Goal: Navigation & Orientation: Find specific page/section

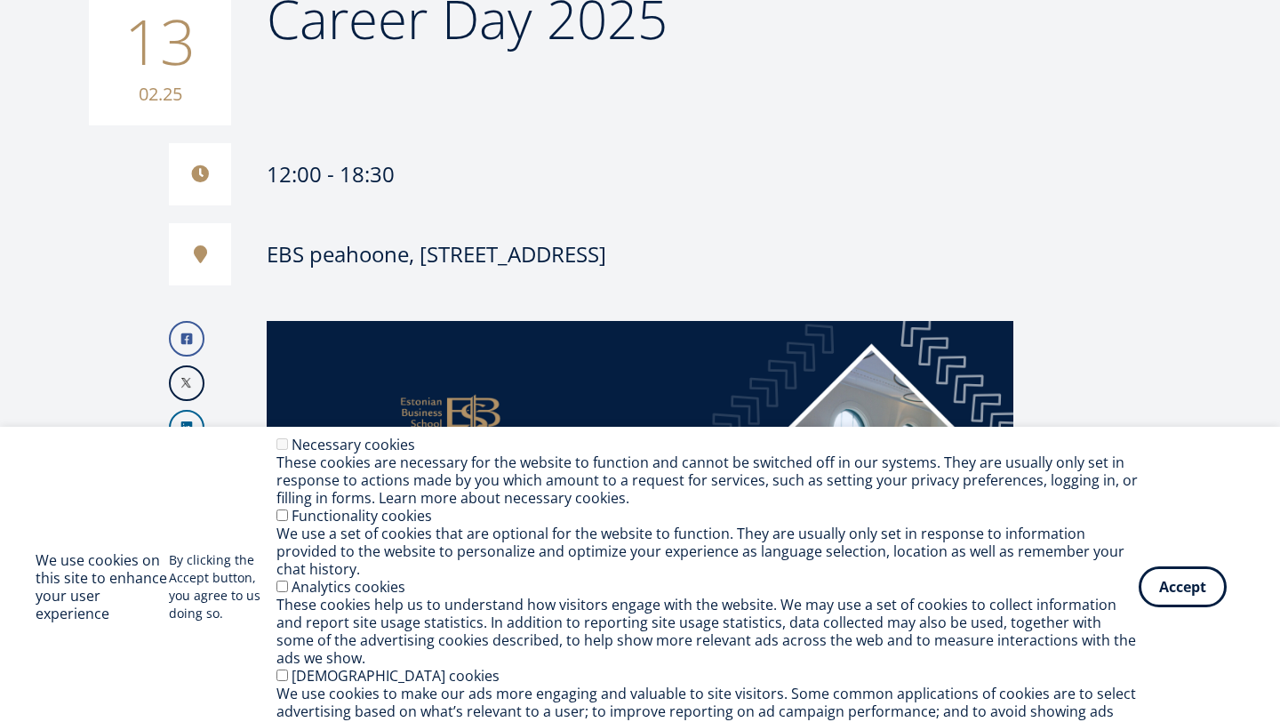
scroll to position [546, 0]
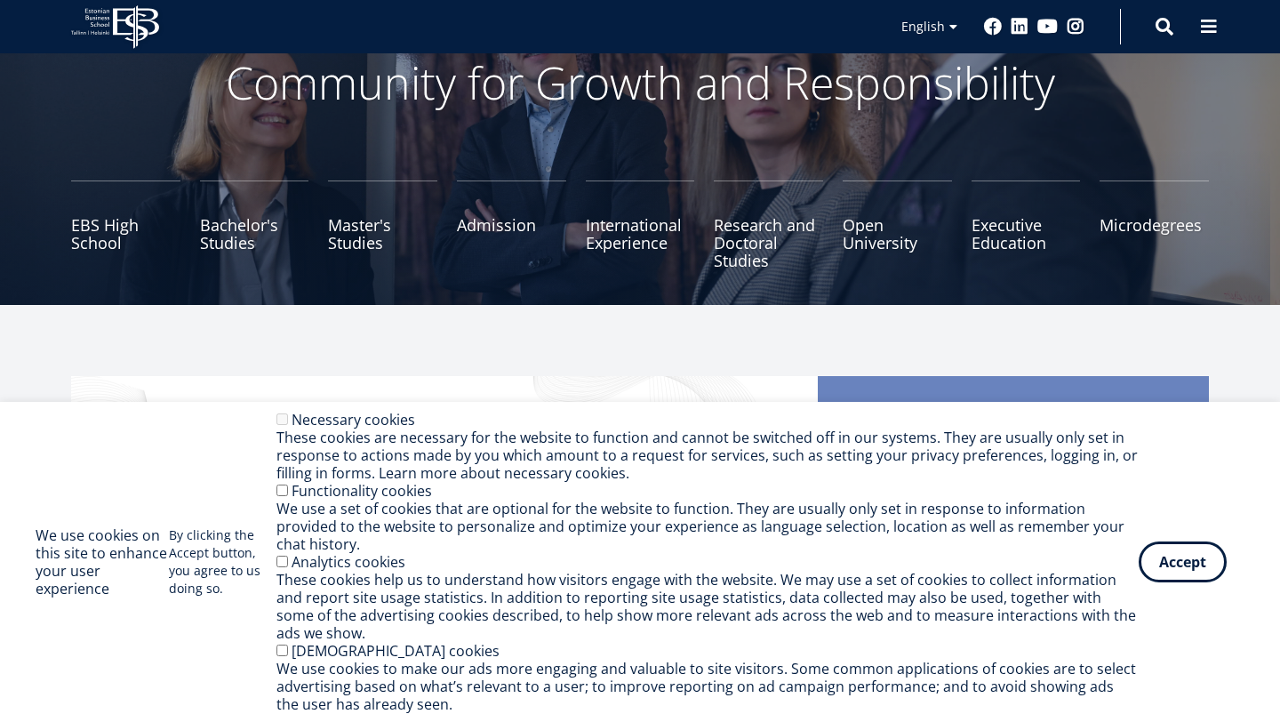
scroll to position [138, 0]
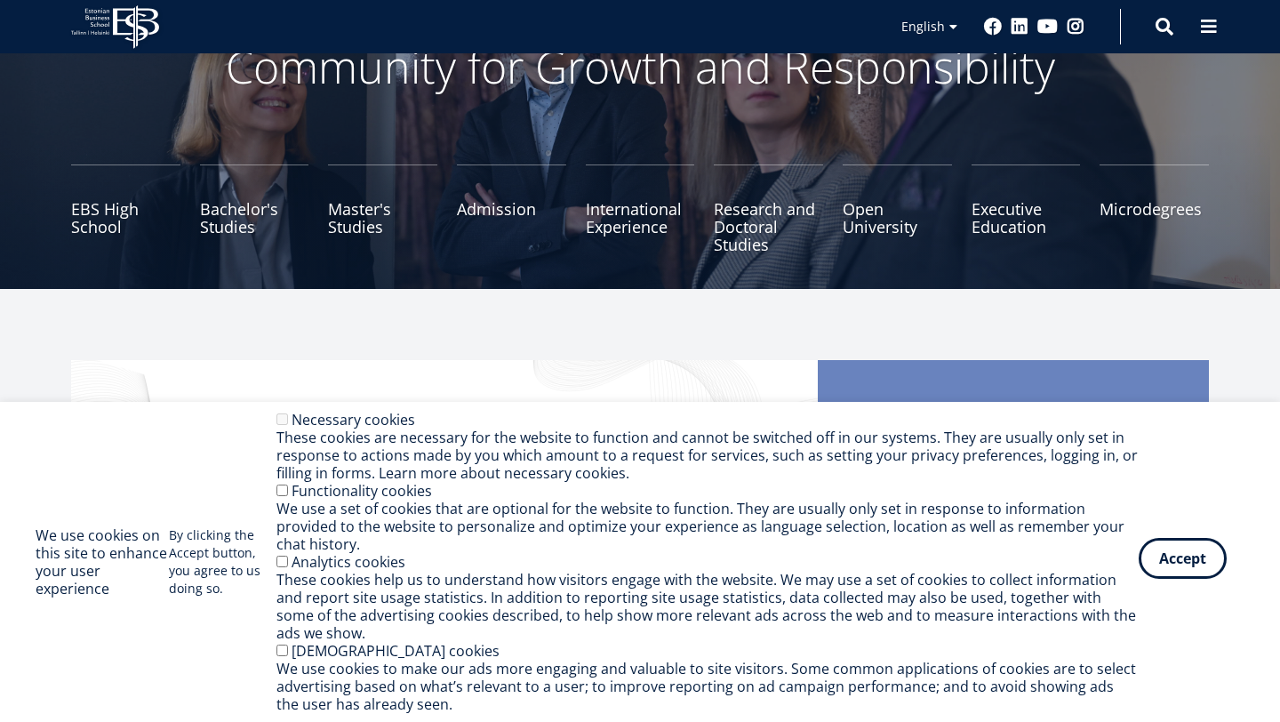
click at [1180, 554] on button "Accept" at bounding box center [1183, 558] width 88 height 41
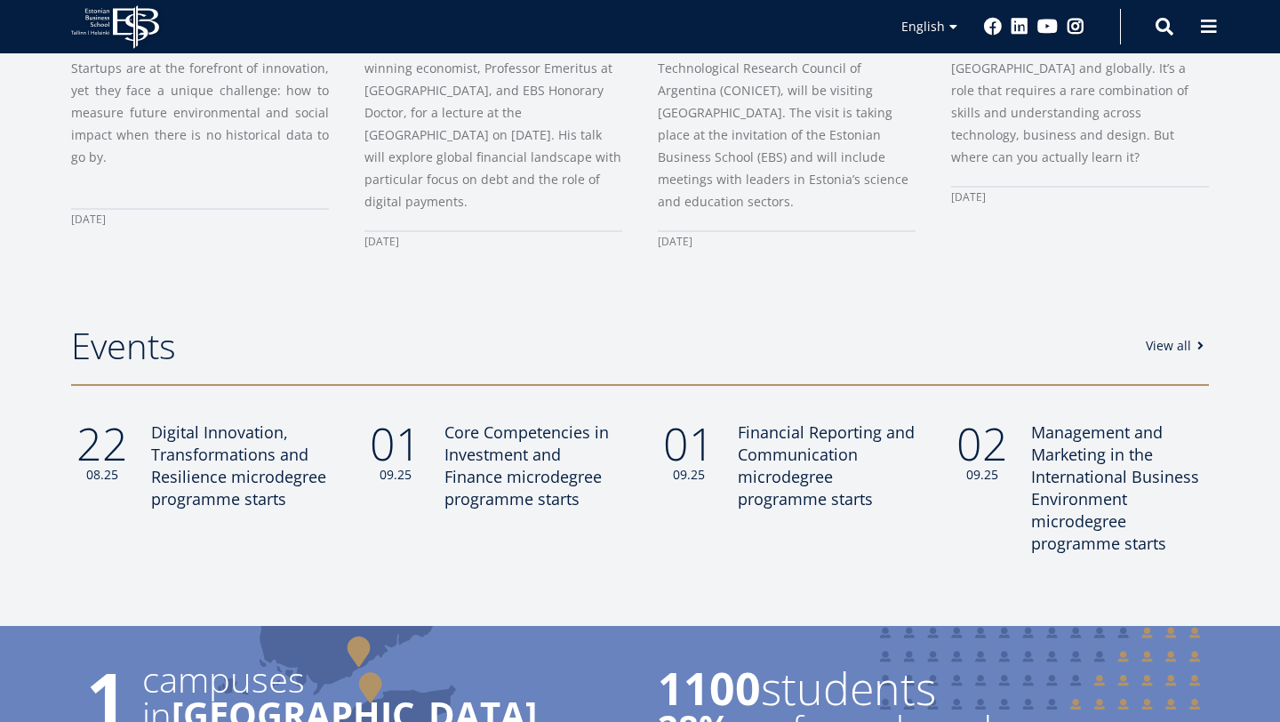
scroll to position [1034, 0]
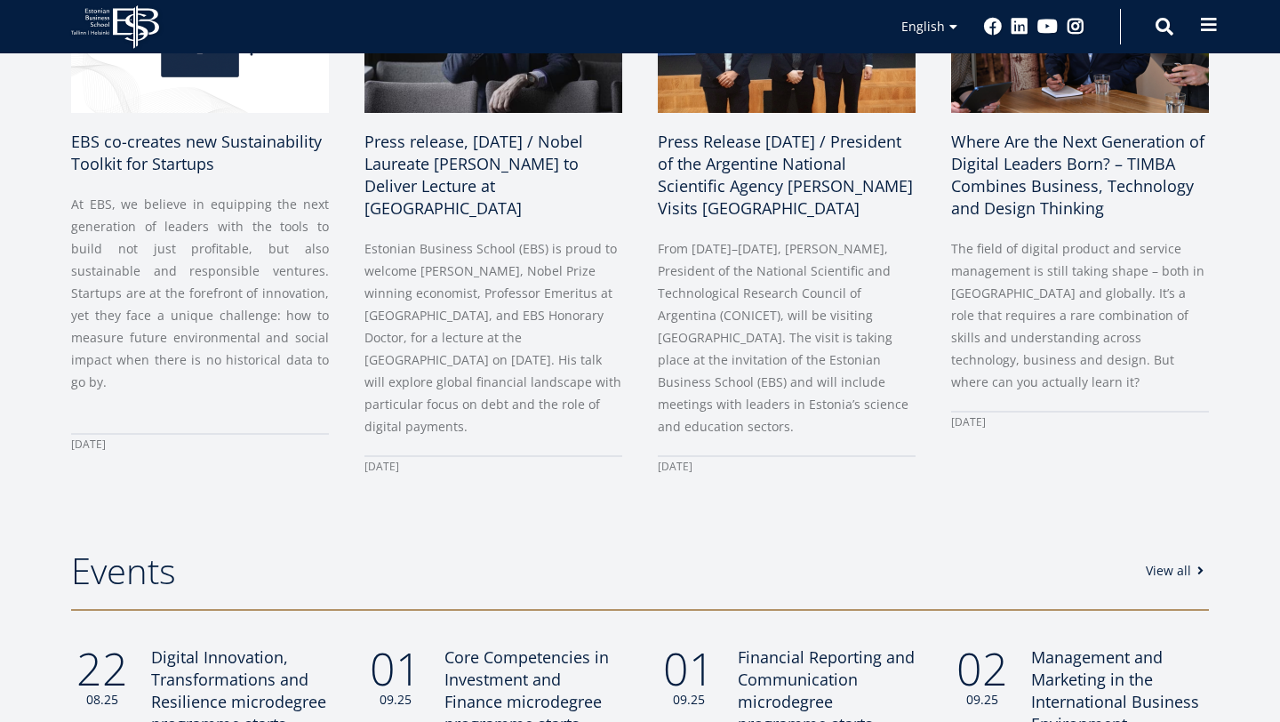
click at [1213, 27] on span at bounding box center [1209, 25] width 18 height 18
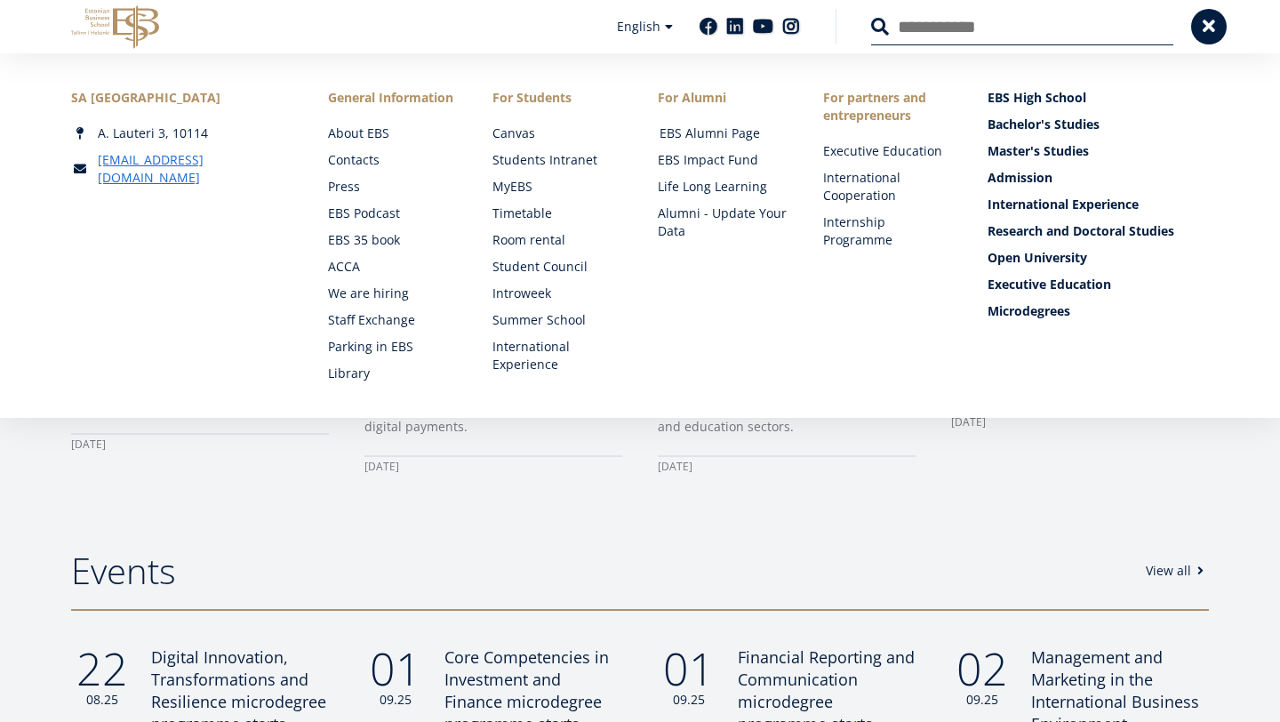
click at [713, 134] on link "EBS Alumni Page" at bounding box center [725, 133] width 130 height 18
click at [858, 235] on link "Internship Programme" at bounding box center [890, 231] width 130 height 36
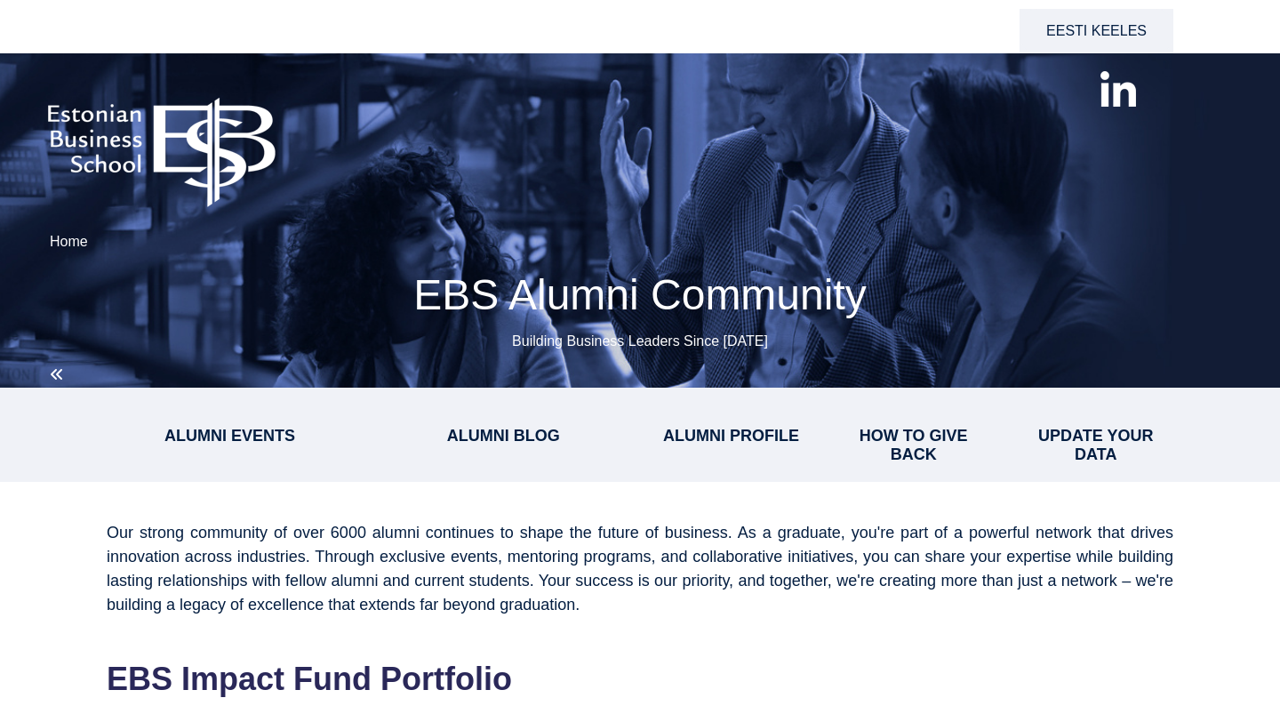
select select "**"
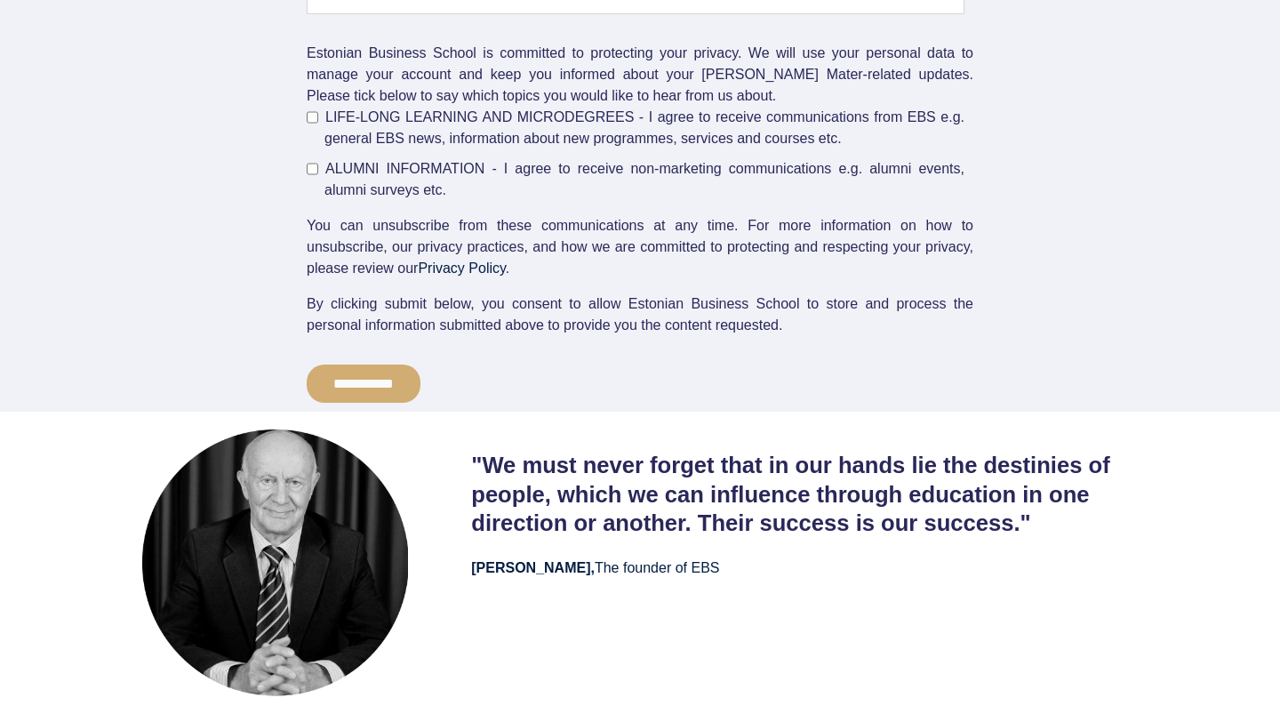
scroll to position [4083, 0]
